Goal: Task Accomplishment & Management: Manage account settings

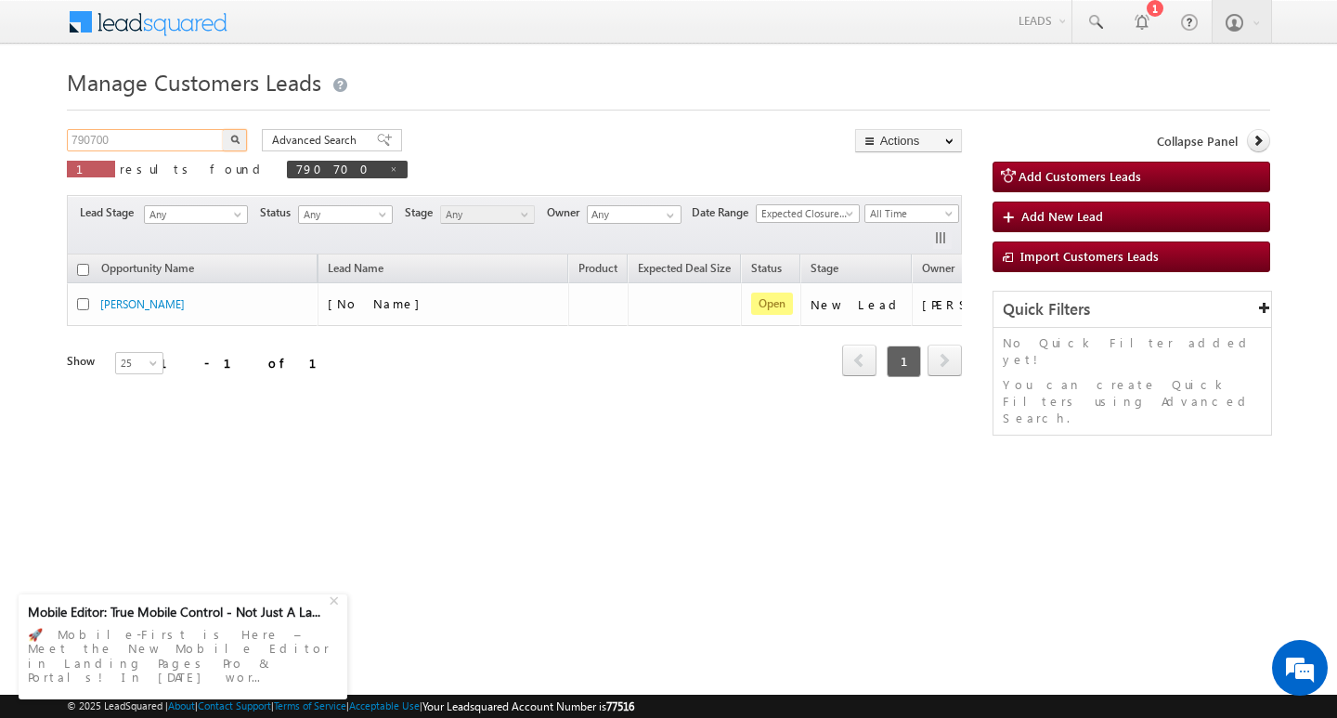
click at [184, 137] on input "790700" at bounding box center [146, 140] width 159 height 22
type input "Search Customers Leads"
click at [174, 143] on input "text" at bounding box center [146, 140] width 159 height 22
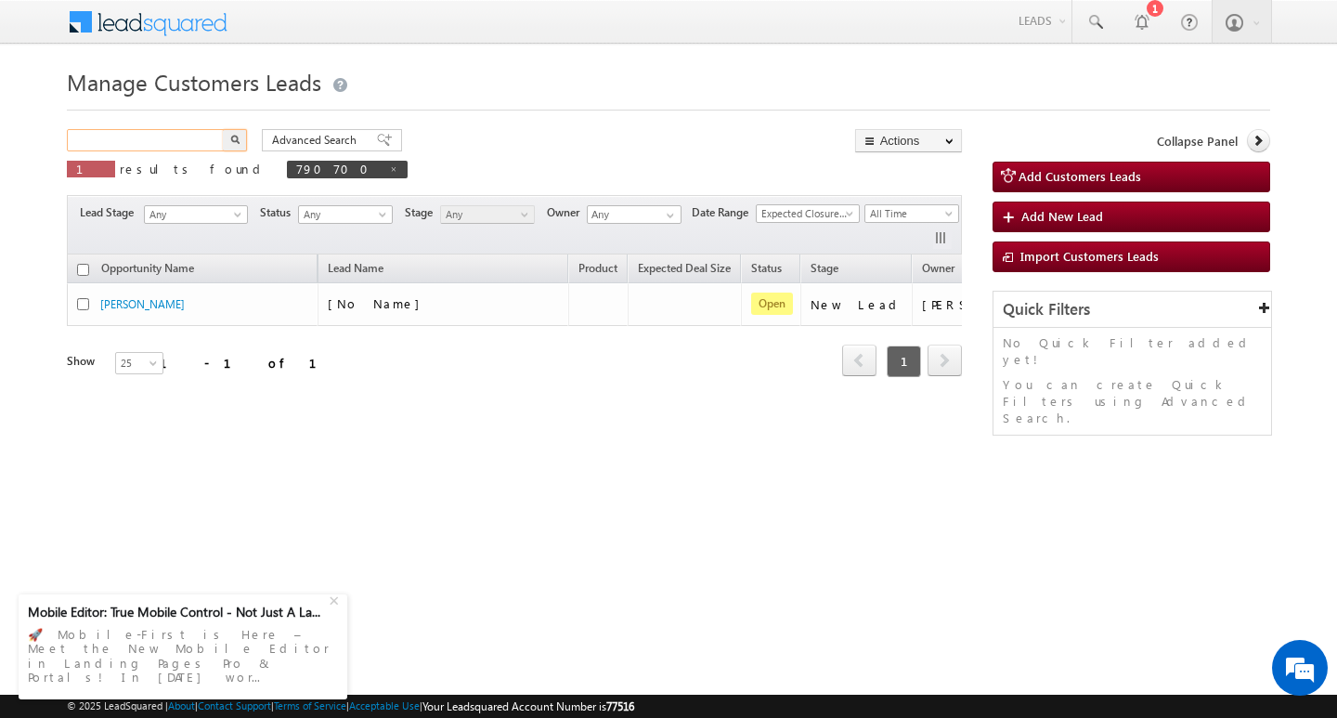
paste input "790123"
type input "790123"
click at [223, 129] on button "button" at bounding box center [235, 140] width 24 height 22
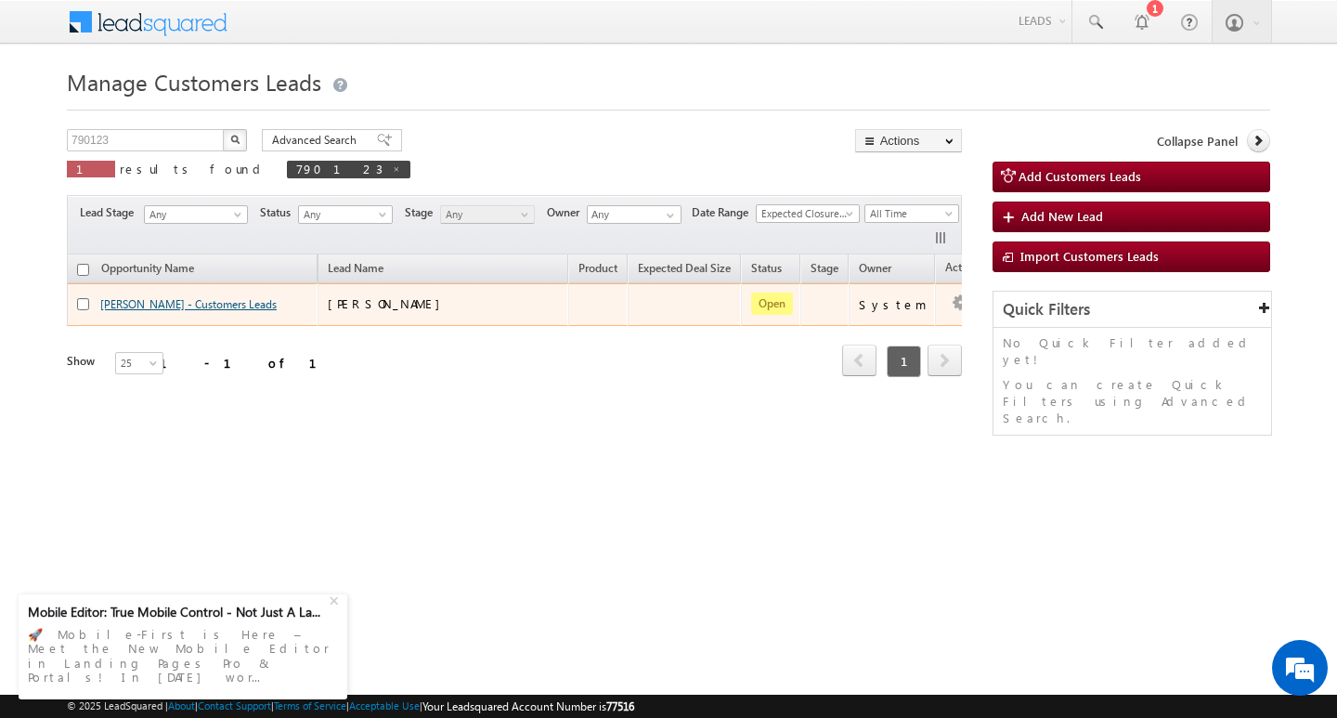
click at [128, 301] on link "[PERSON_NAME] - Customers Leads" at bounding box center [188, 304] width 176 height 14
click at [951, 312] on button "button" at bounding box center [960, 303] width 19 height 19
click at [892, 331] on link "Edit" at bounding box center [923, 328] width 93 height 22
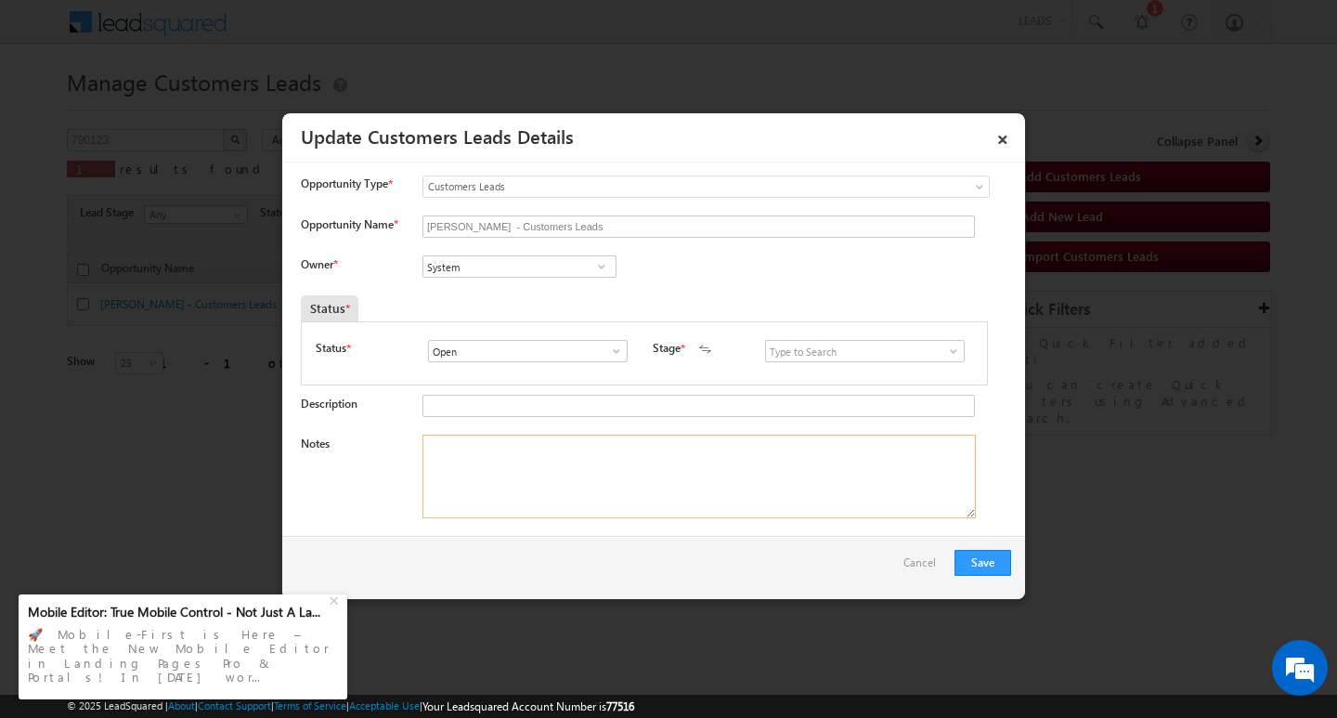
click at [662, 482] on textarea "Notes" at bounding box center [698, 477] width 553 height 84
click at [490, 272] on input "System" at bounding box center [519, 266] width 194 height 22
click at [748, 475] on textarea "Notes" at bounding box center [698, 477] width 553 height 84
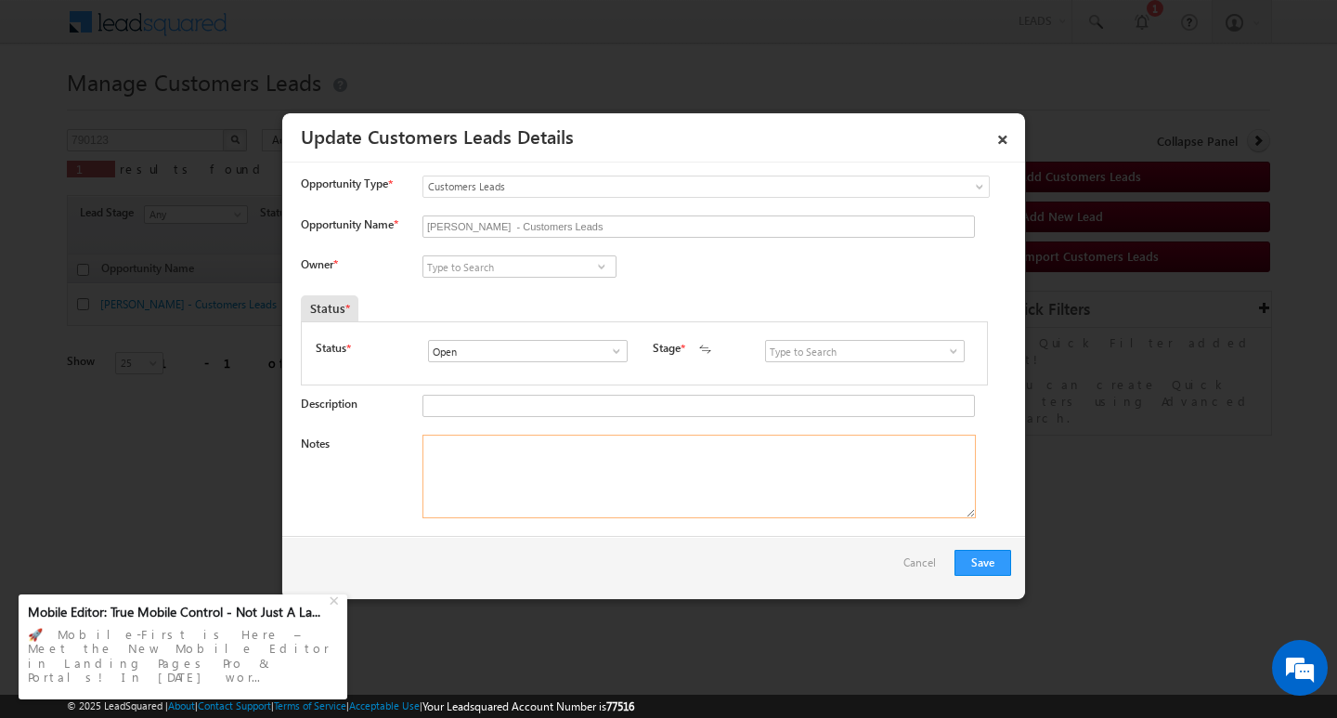
paste textarea "Customer Name: Rajeshkumar /AG : 29Y / B / MOTHE INCOME :60K WORAK EXPW : /25Y/…"
type textarea "Customer Name: Rajeshkumar /AG : 29Y / B / MOTHE INCOME :60K WORAK EXPW : /25Y/…"
click at [541, 267] on input at bounding box center [519, 266] width 194 height 22
click at [536, 266] on input at bounding box center [519, 266] width 194 height 22
paste input "riya.walia2@sgrlimited.in"
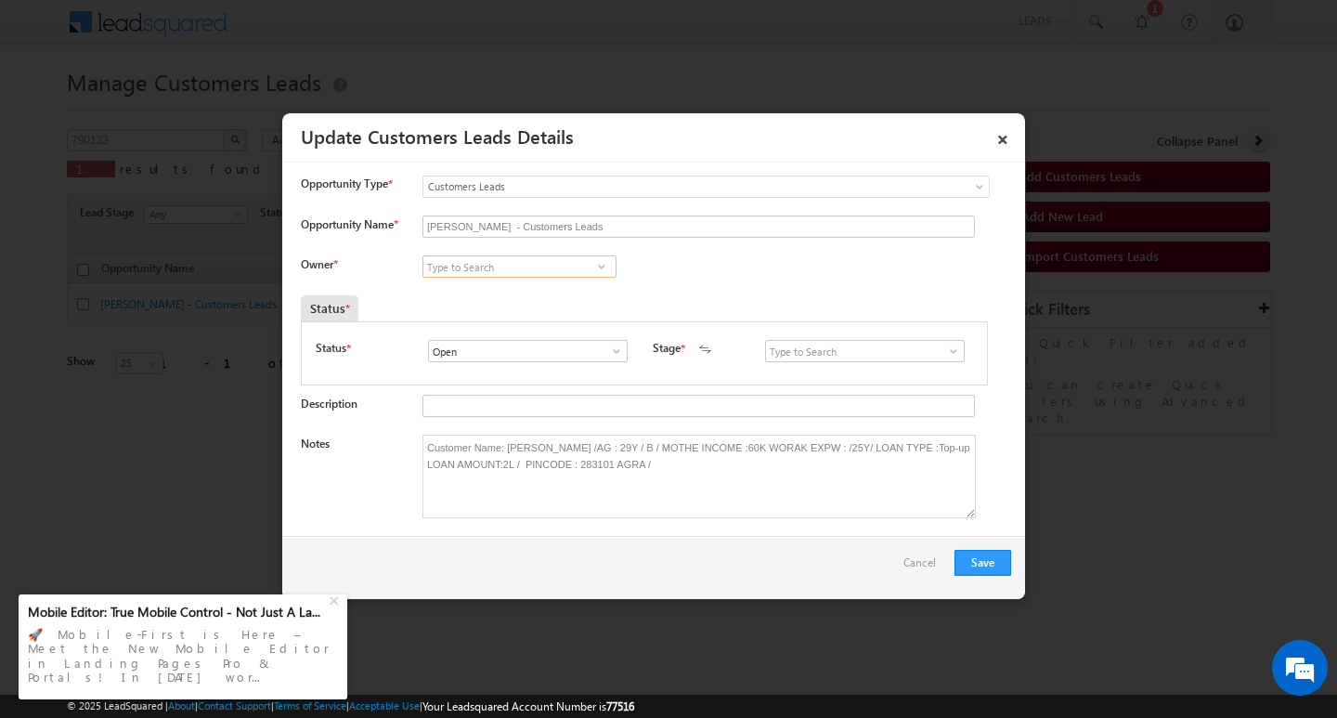
type input "riya.walia2@sgrlimited.in"
click at [539, 266] on input "riya.walia2@sgrlimited.in" at bounding box center [519, 266] width 194 height 22
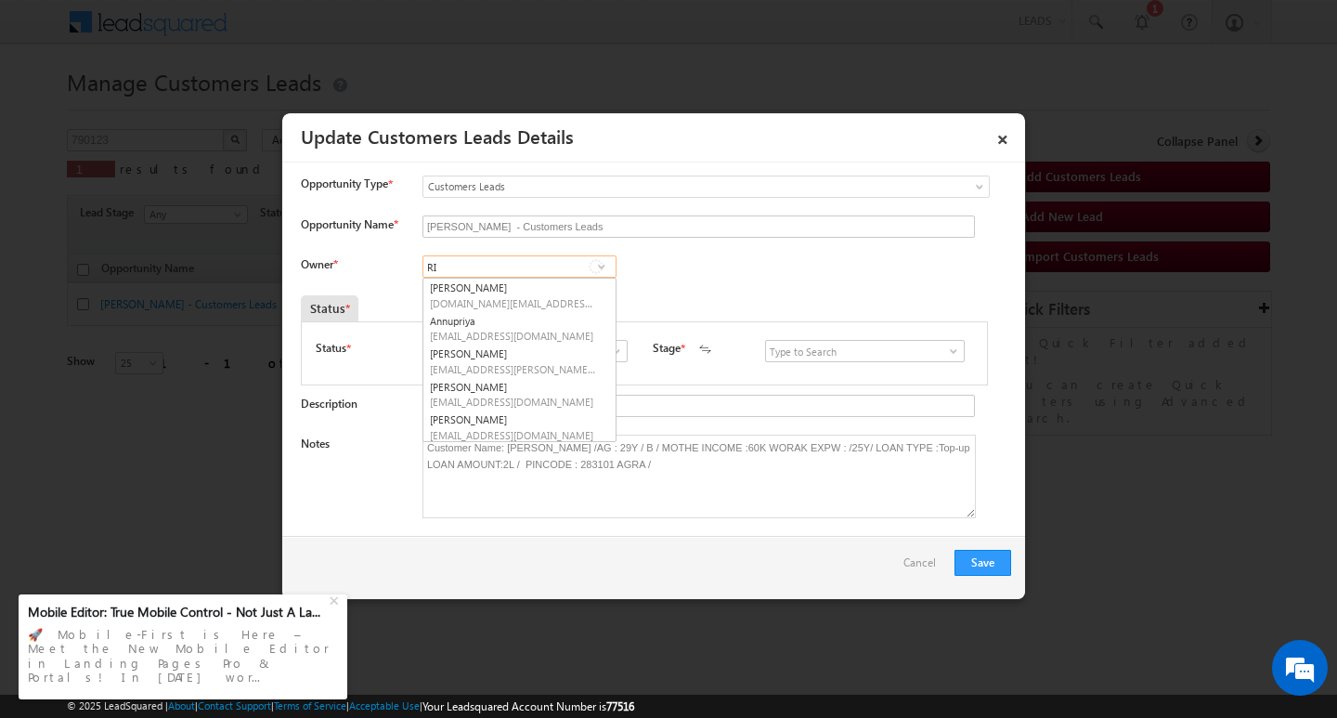
type input "R"
paste input "riya.walia2@sgrlimited.in"
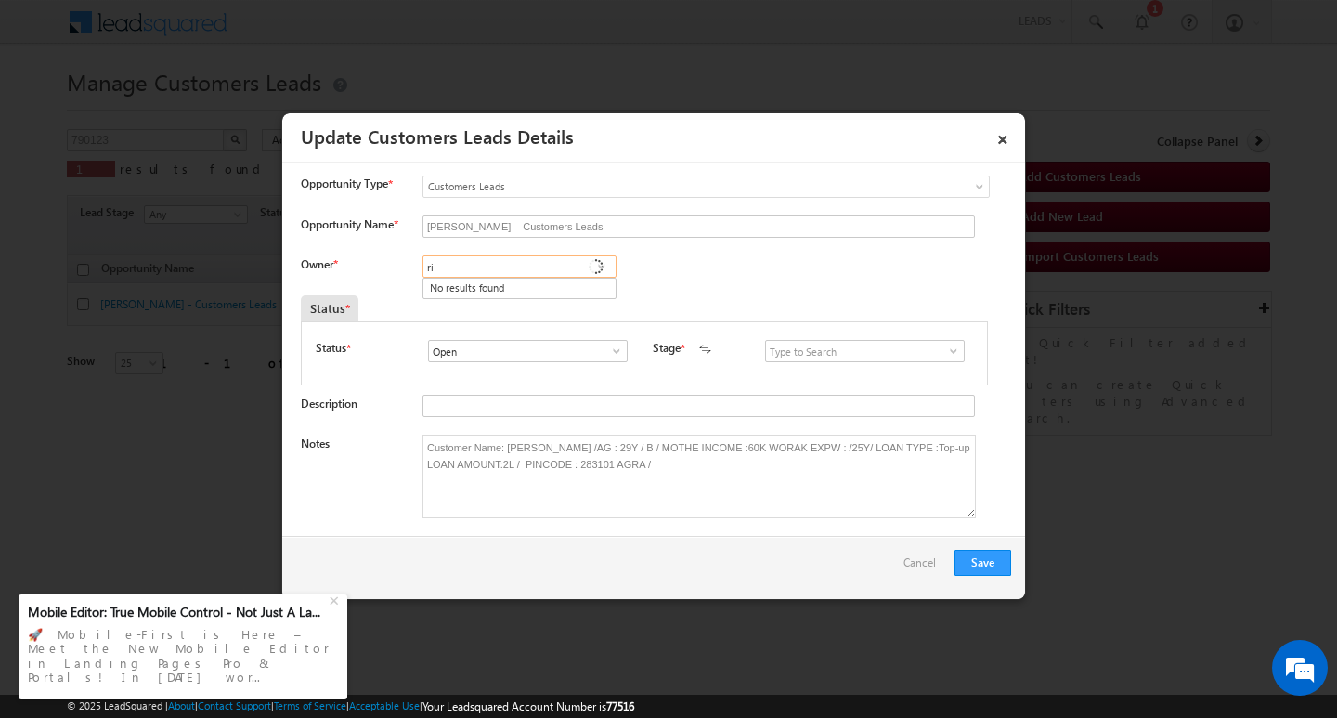
type input "r"
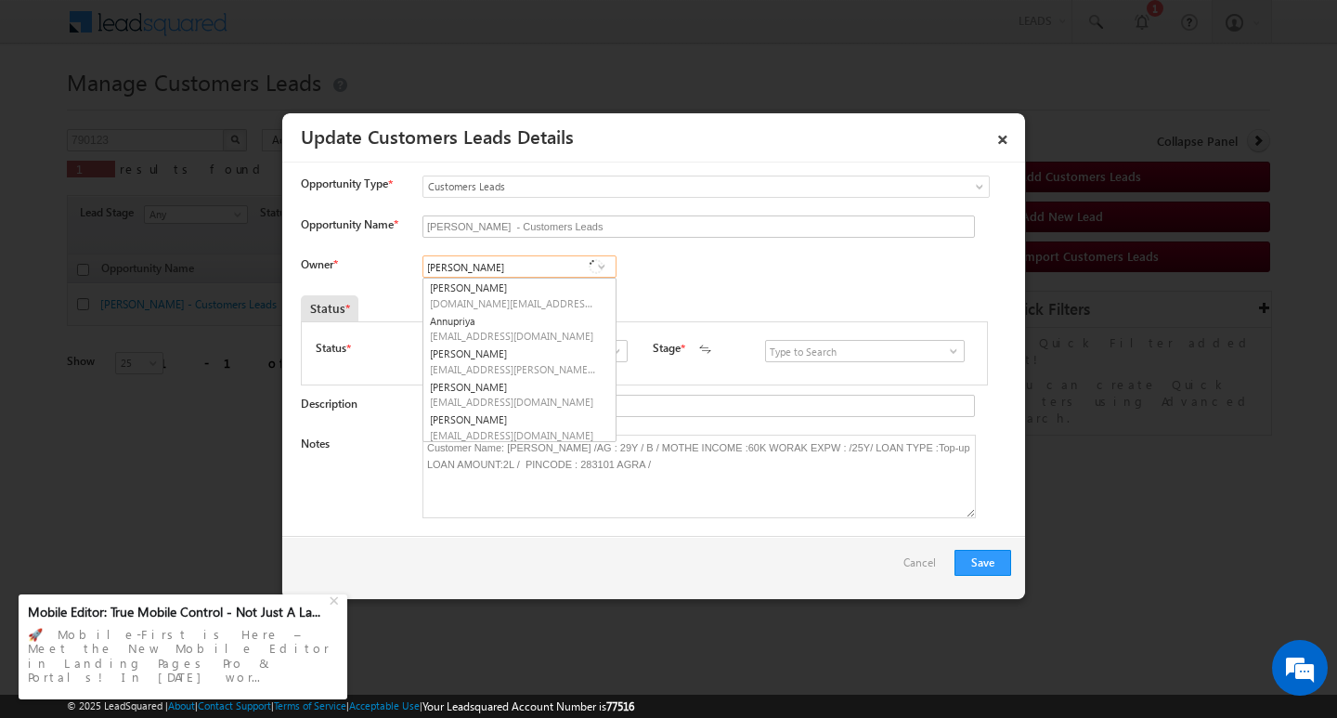
type input "RIYA"
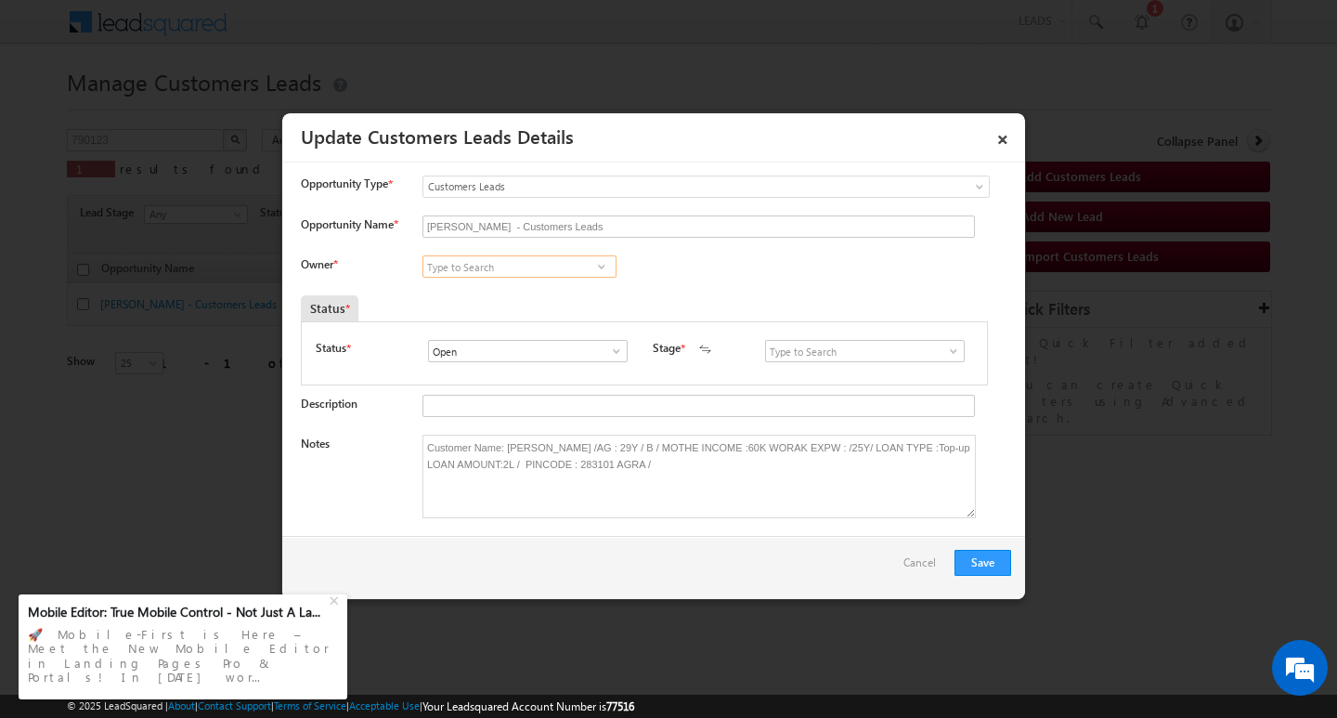
click at [497, 266] on input at bounding box center [519, 266] width 194 height 22
paste input "Riya Walia"
click at [504, 279] on link "Riya Walia riya.walia@sgrlimited.in" at bounding box center [519, 295] width 194 height 35
type input "Riya Walia"
drag, startPoint x: 980, startPoint y: 559, endPoint x: 952, endPoint y: 563, distance: 28.1
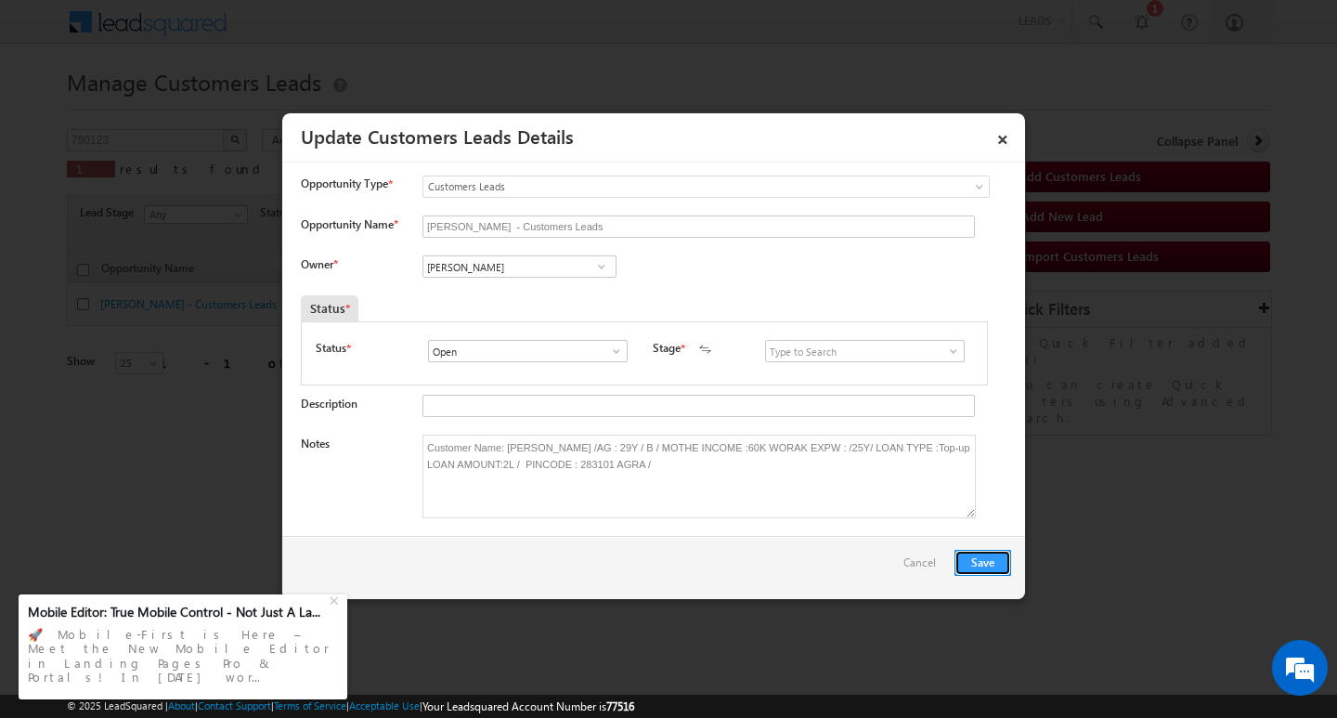
click at [972, 560] on button "Save" at bounding box center [983, 563] width 57 height 26
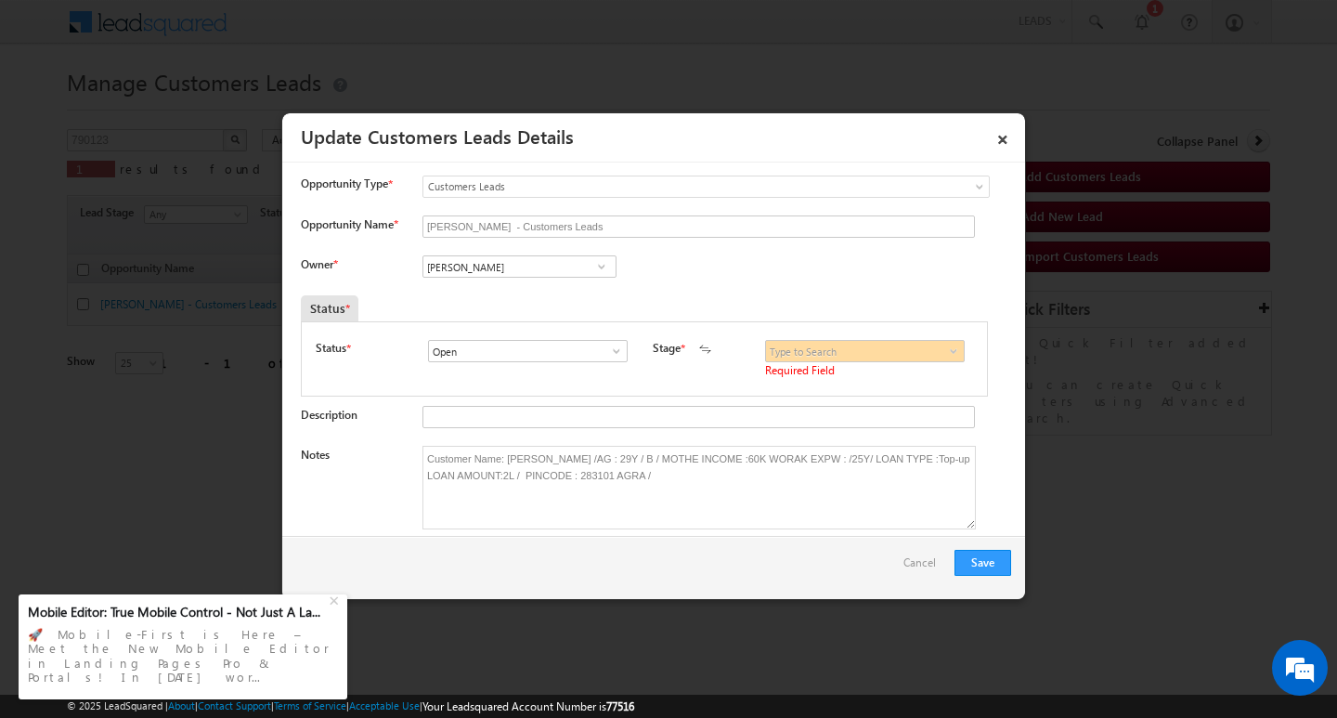
click at [944, 353] on span at bounding box center [953, 351] width 19 height 15
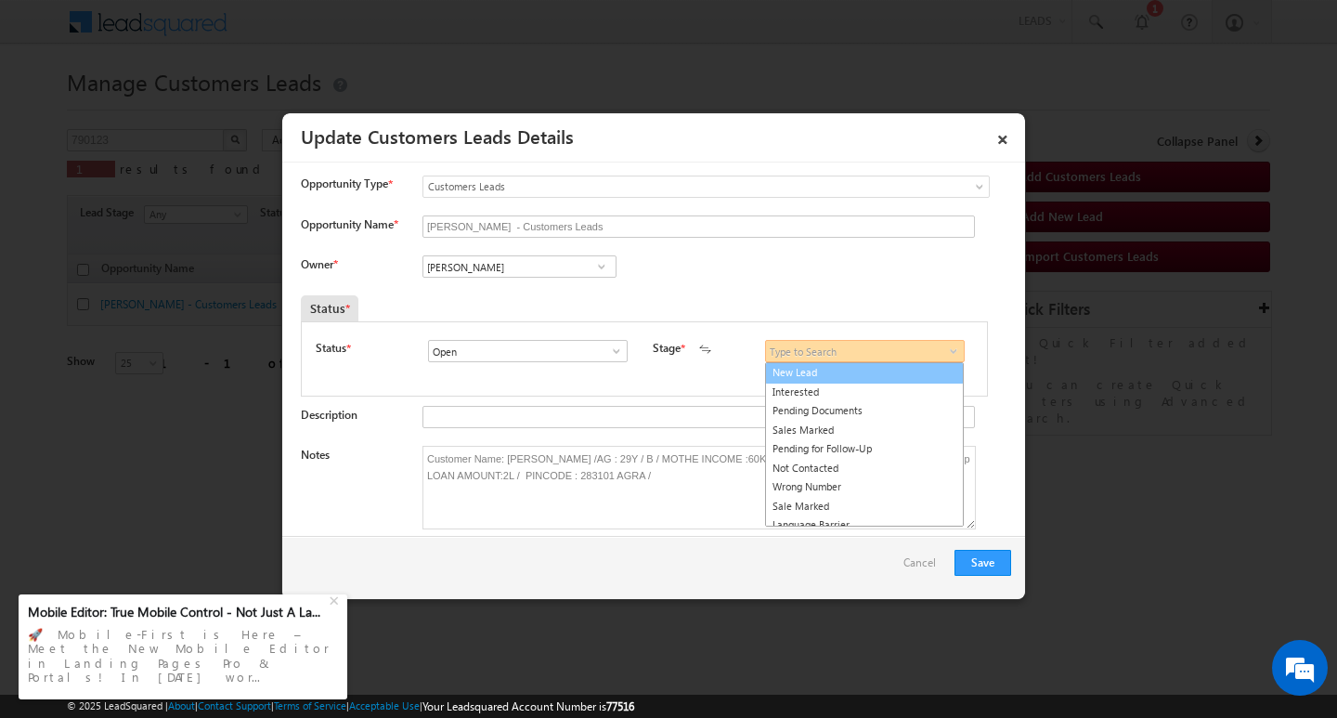
click at [880, 378] on link "New Lead" at bounding box center [864, 372] width 199 height 21
type input "New Lead"
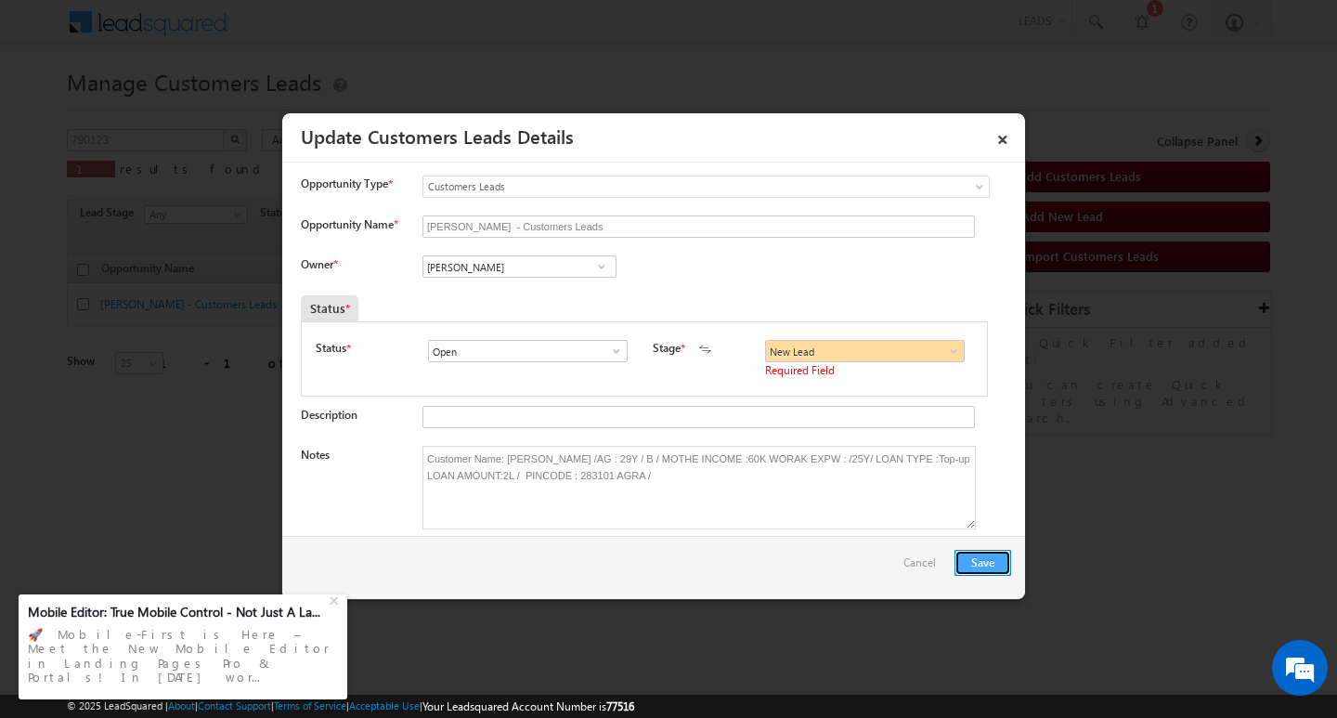
click at [977, 550] on button "Save" at bounding box center [983, 563] width 57 height 26
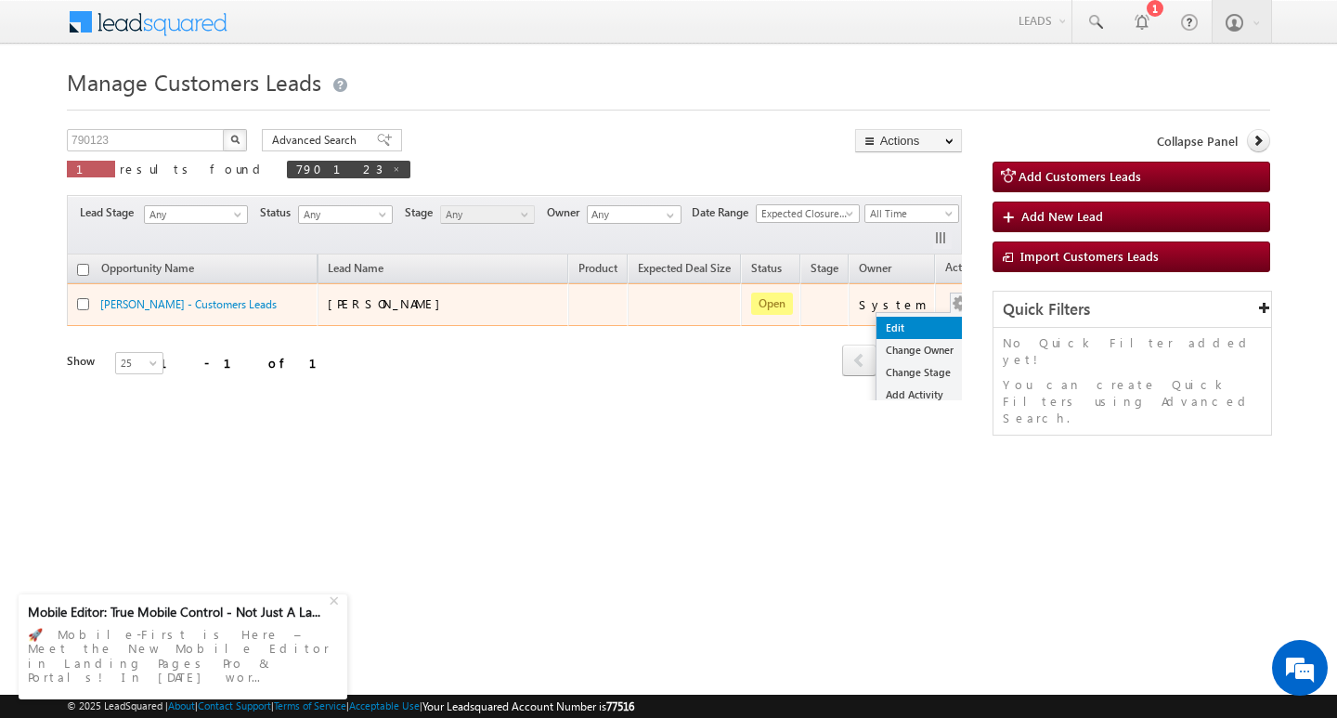
click at [922, 321] on link "Edit" at bounding box center [923, 328] width 93 height 22
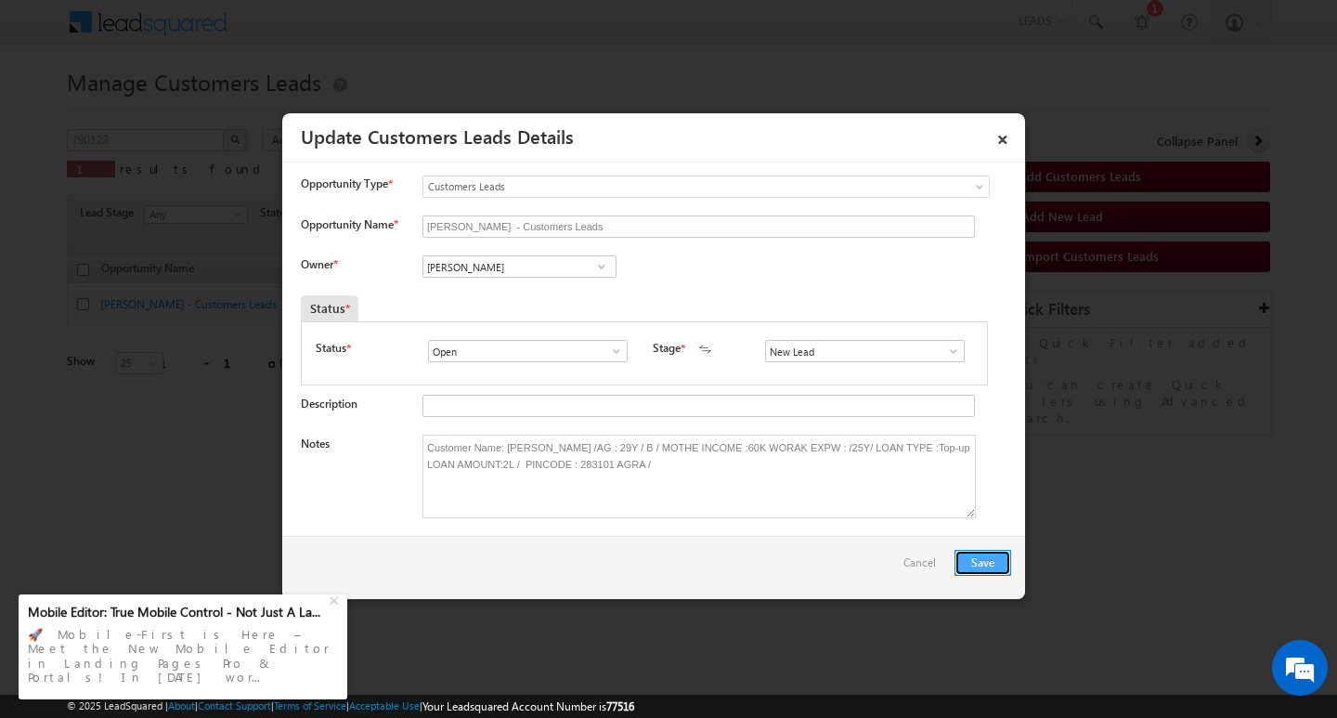
click at [990, 562] on button "Save" at bounding box center [983, 563] width 57 height 26
